Goal: Information Seeking & Learning: Compare options

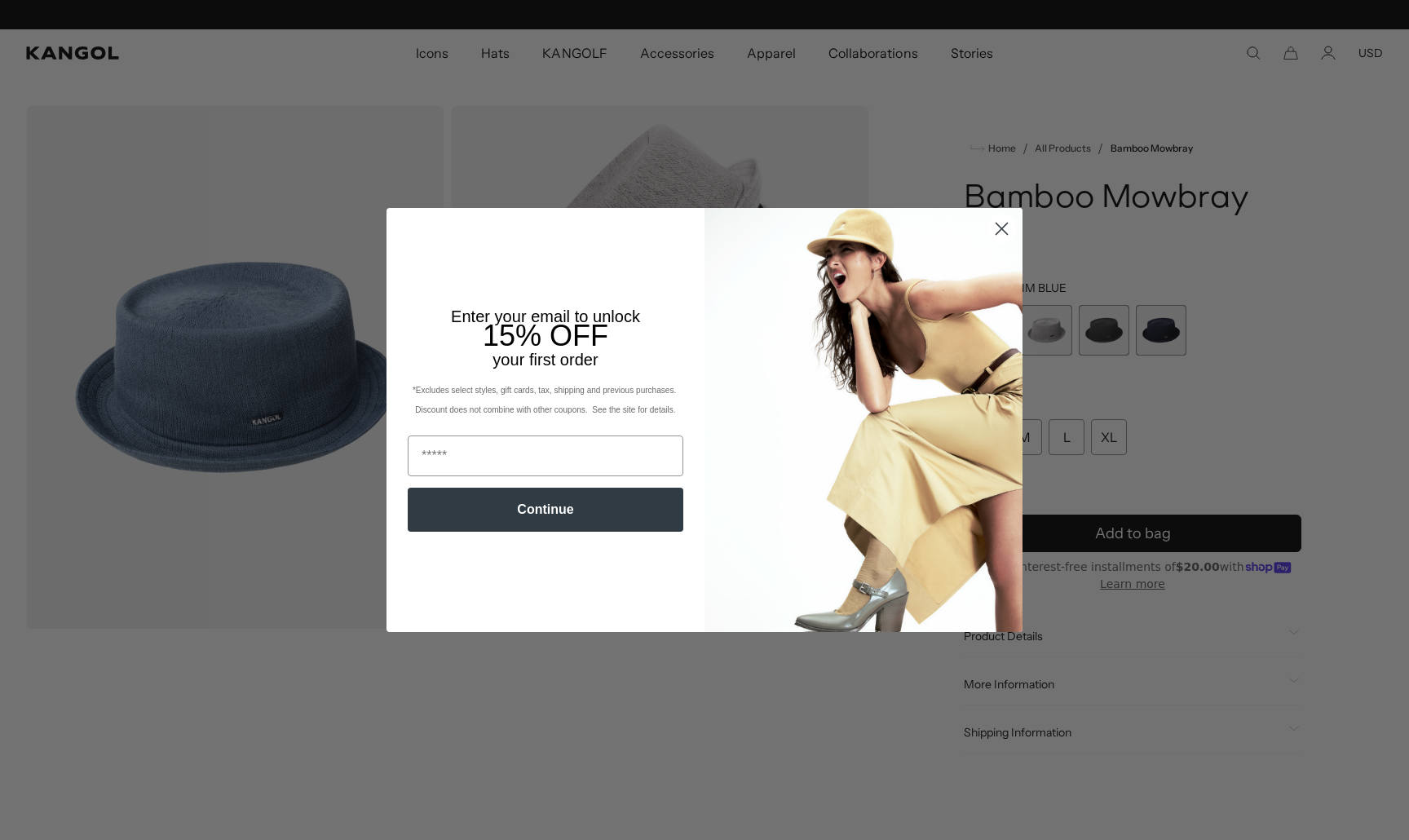
scroll to position [0, 336]
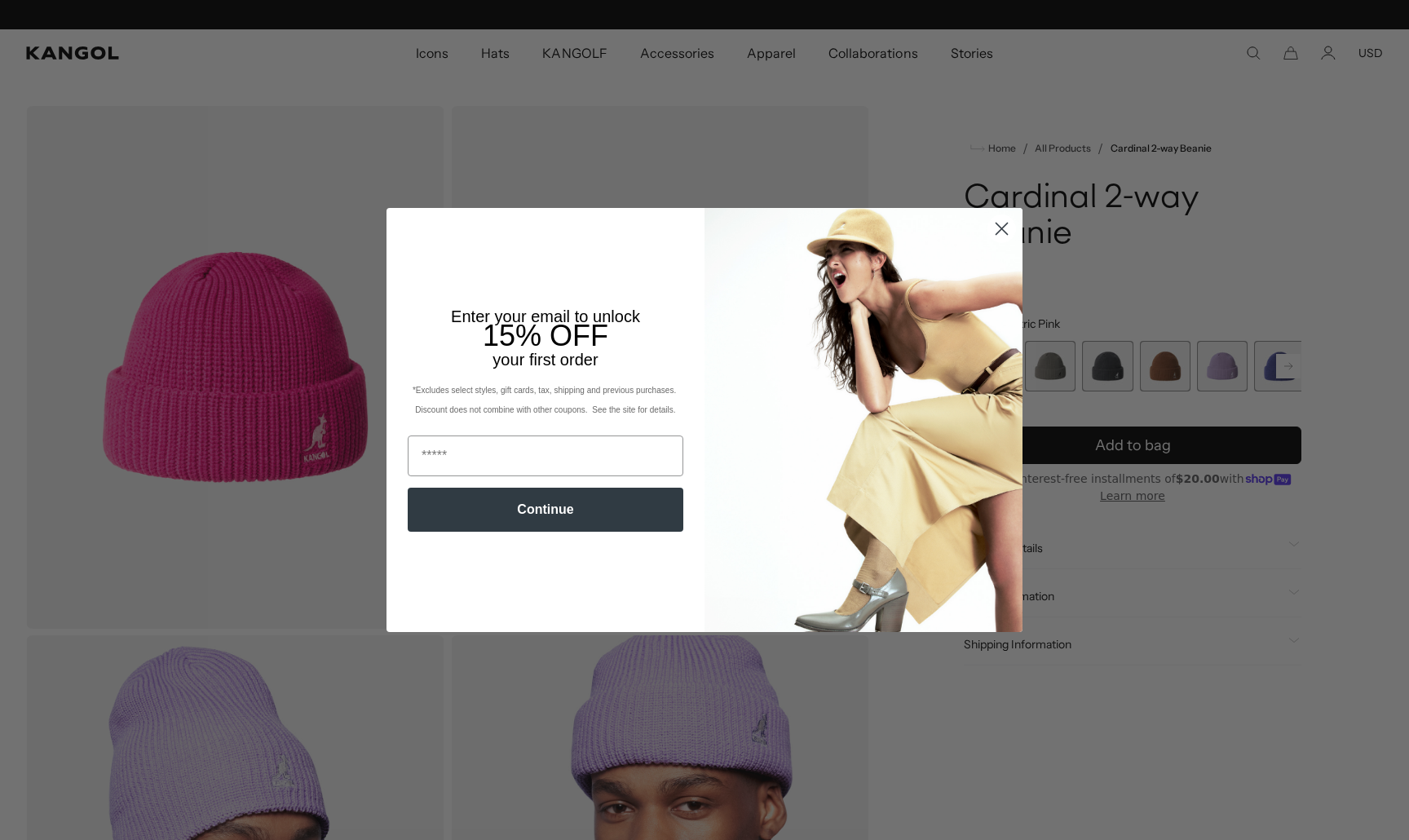
scroll to position [0, 336]
